Goal: Register for event/course

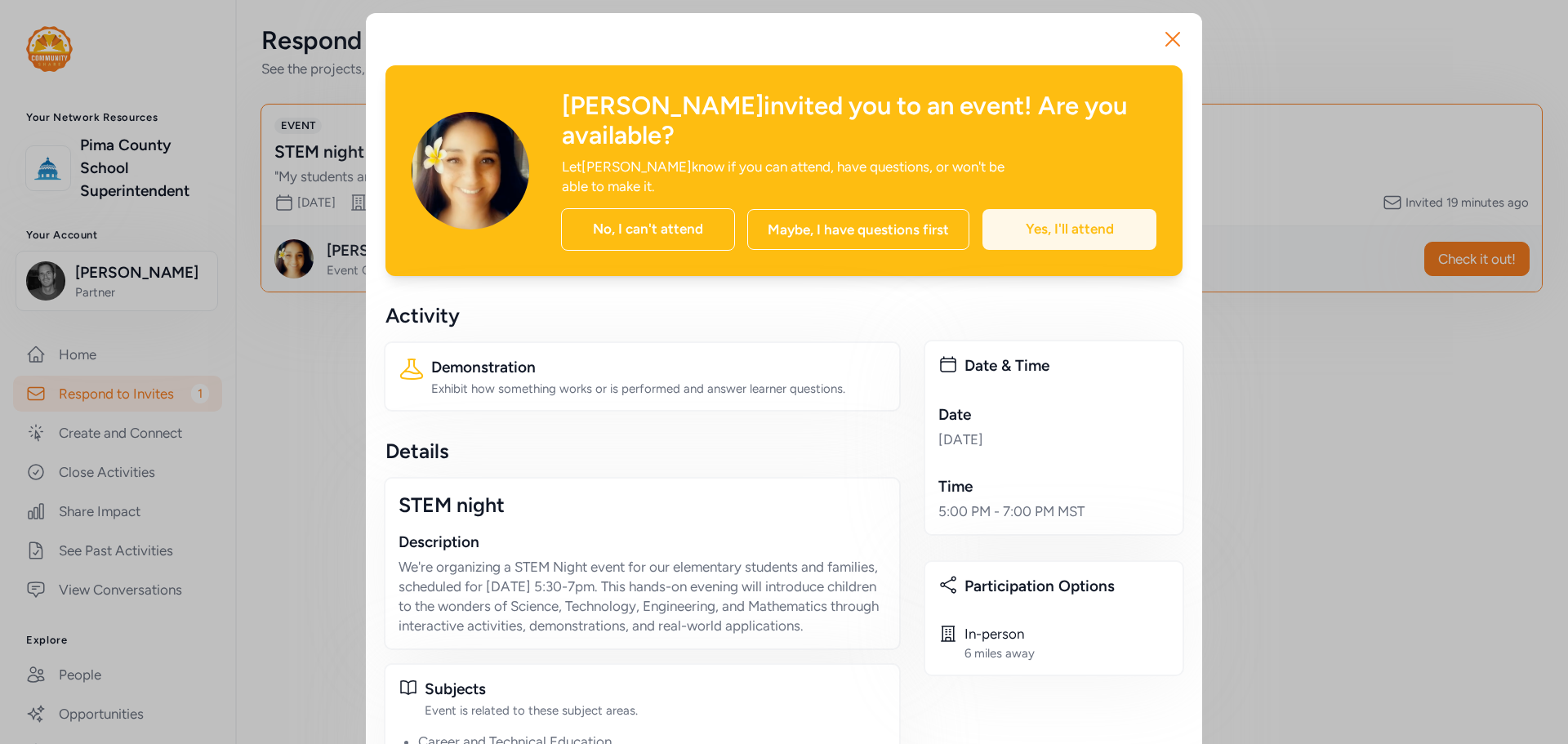
click at [1039, 209] on div "Yes, I'll attend" at bounding box center [1069, 230] width 174 height 41
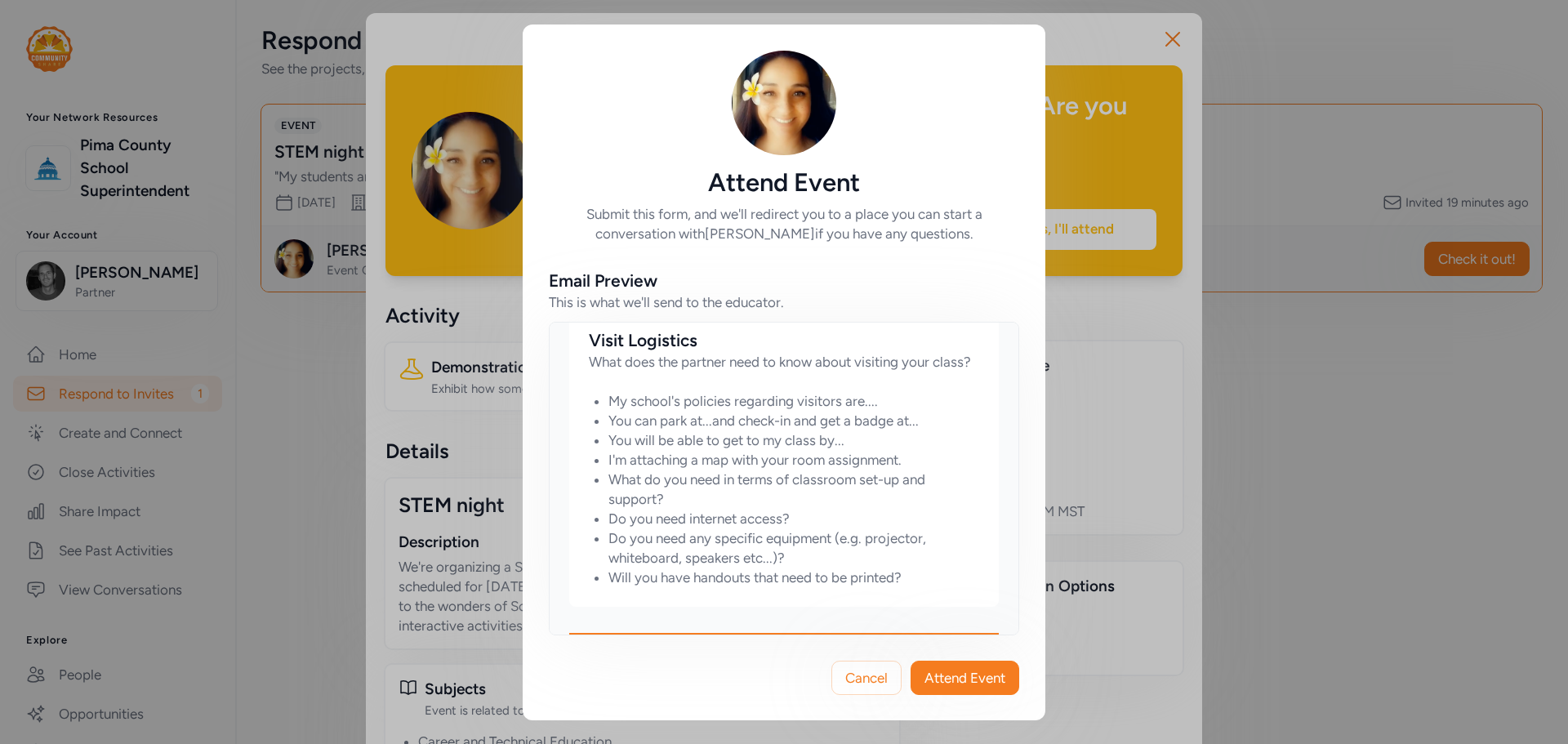
scroll to position [859, 0]
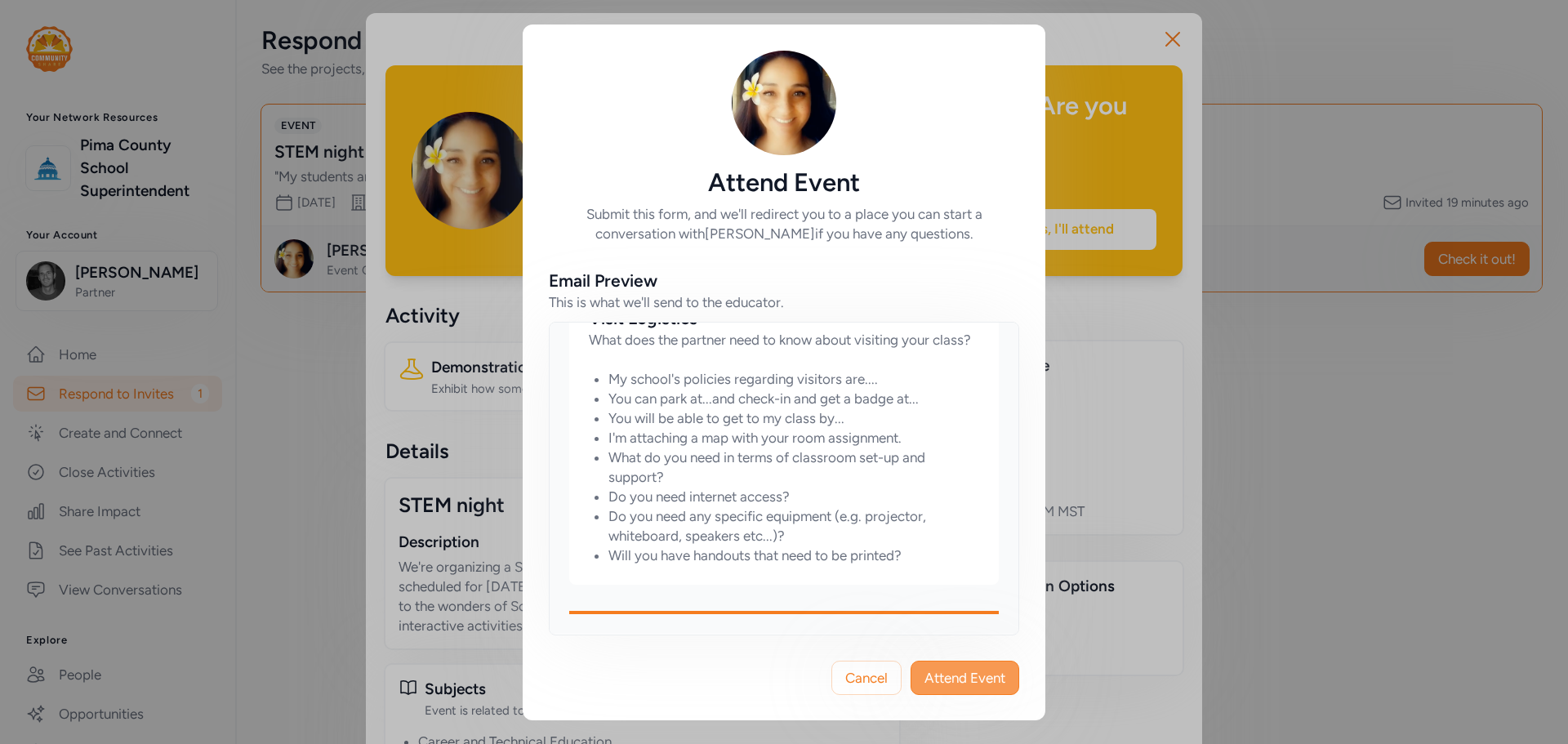
click at [956, 671] on span "Attend Event" at bounding box center [965, 678] width 80 height 20
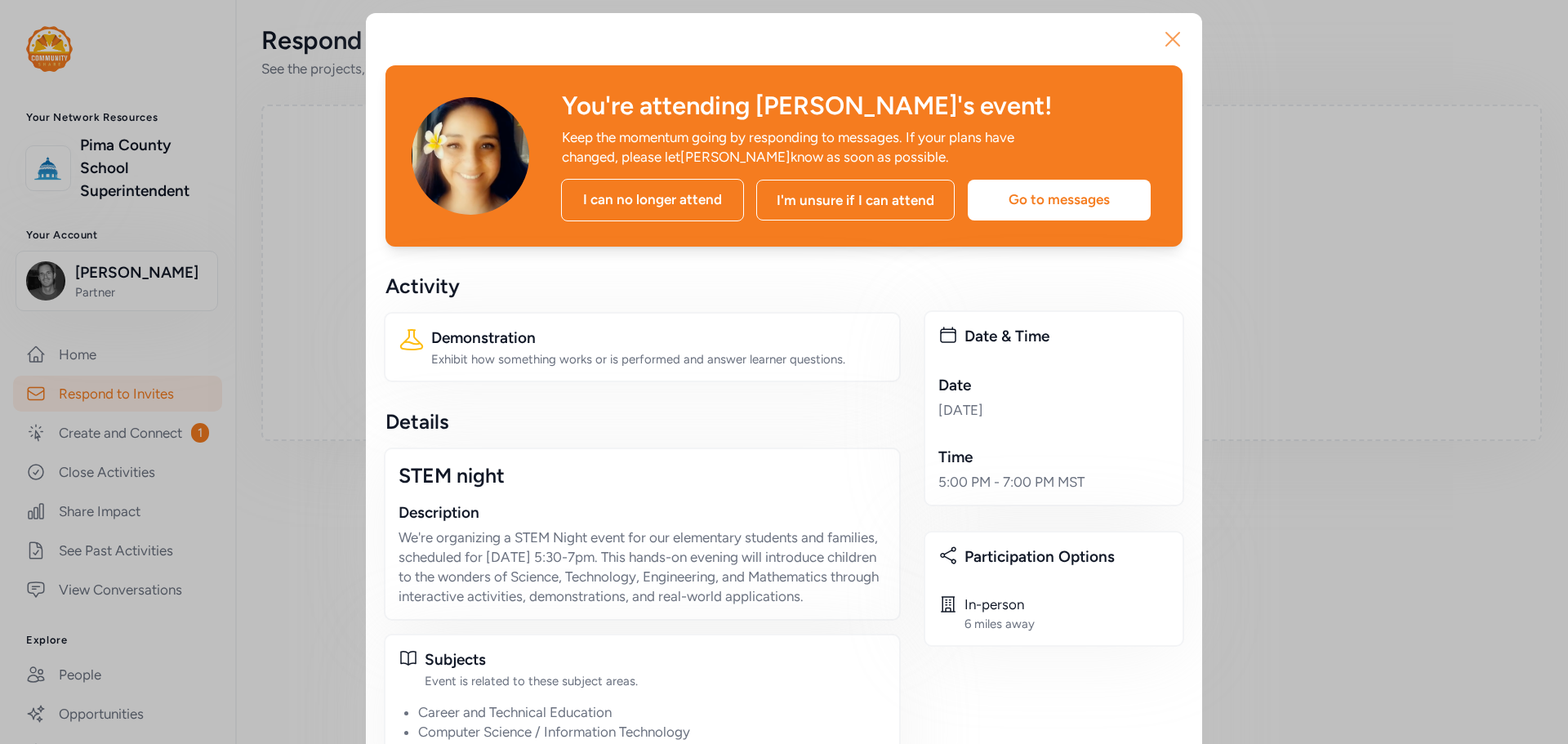
click at [1176, 40] on icon "button" at bounding box center [1173, 39] width 26 height 27
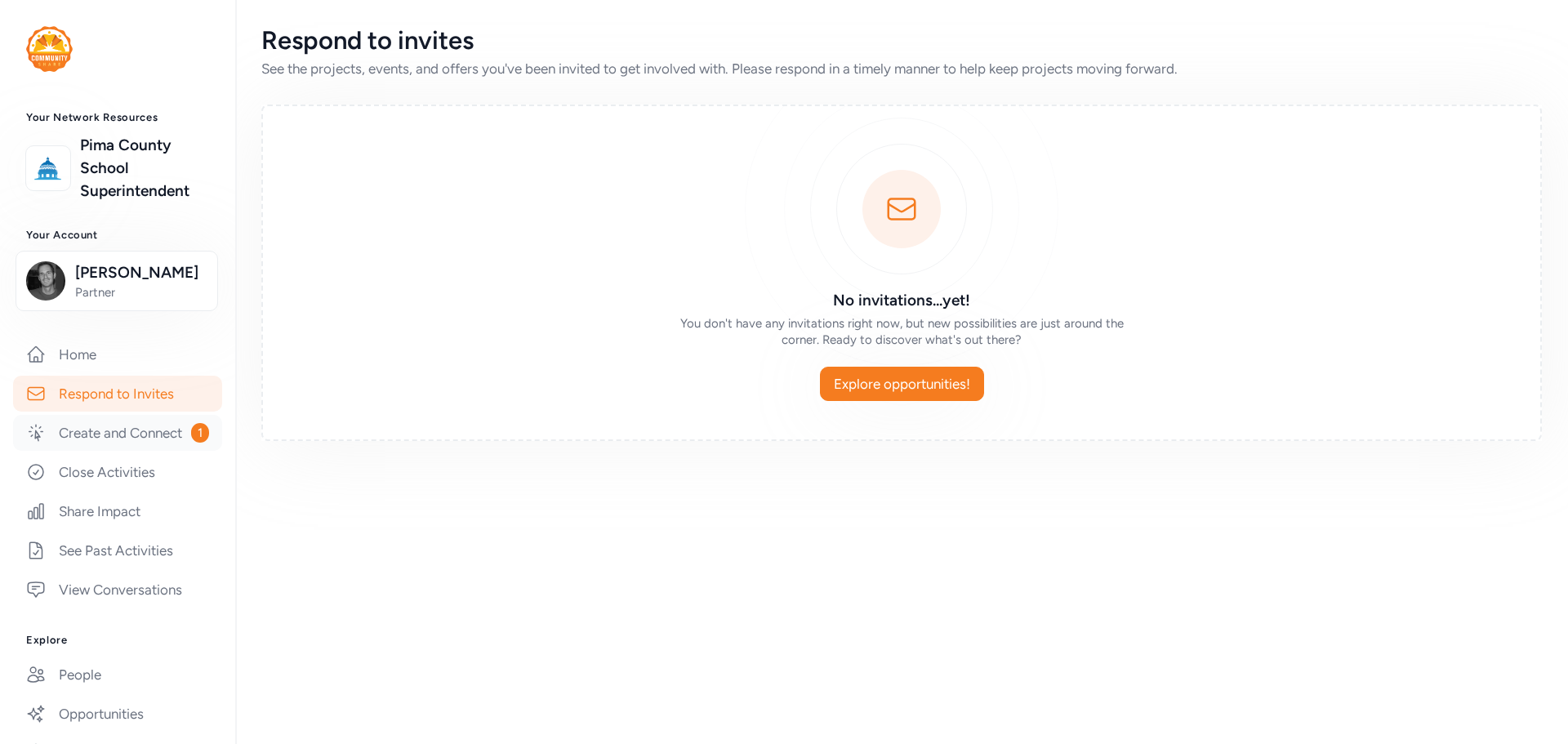
click at [78, 437] on link "Create and Connect 1" at bounding box center [117, 433] width 209 height 36
